Goal: Check status

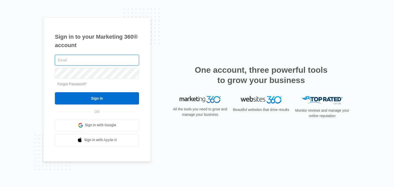
click at [69, 59] on input "text" at bounding box center [97, 60] width 84 height 11
type input "[PERSON_NAME][EMAIL_ADDRESS][DOMAIN_NAME]"
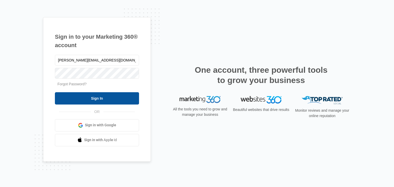
click at [106, 100] on input "Sign In" at bounding box center [97, 98] width 84 height 12
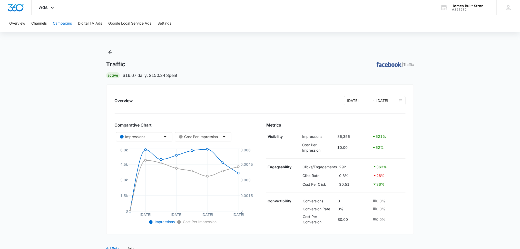
click at [64, 25] on button "Campaigns" at bounding box center [62, 23] width 19 height 16
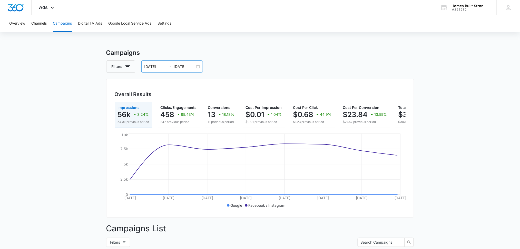
click at [155, 67] on input "09/01/2025" at bounding box center [154, 67] width 21 height 6
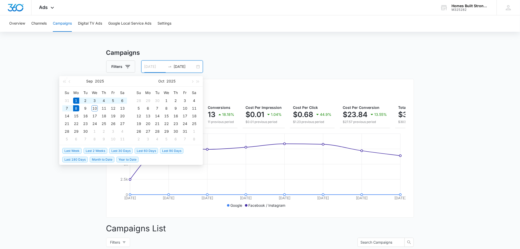
type input "09/08/2025"
click at [76, 109] on div "8" at bounding box center [76, 108] width 6 height 6
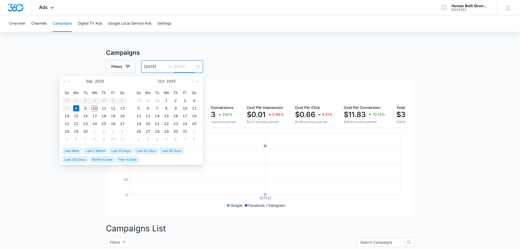
type input "09/10/2025"
click at [95, 108] on div "10" at bounding box center [95, 108] width 6 height 6
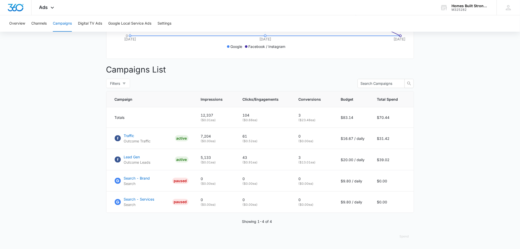
scroll to position [164, 0]
click at [129, 136] on p "Traffic" at bounding box center [137, 135] width 27 height 5
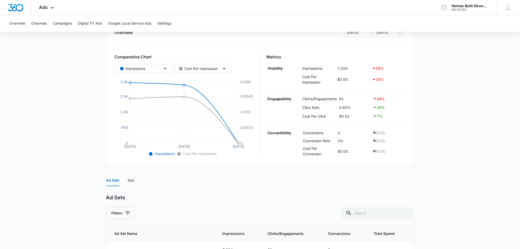
scroll to position [106, 0]
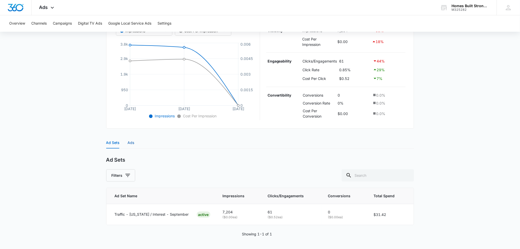
click at [128, 143] on div "Ads" at bounding box center [131, 143] width 7 height 6
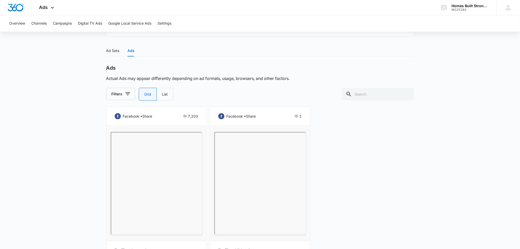
scroll to position [210, 0]
